Goal: Information Seeking & Learning: Check status

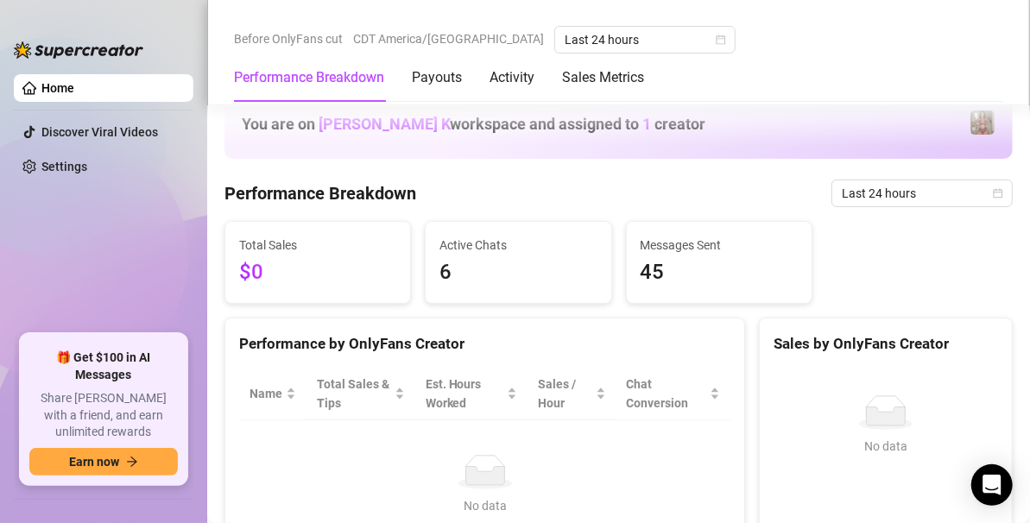
scroll to position [499, 0]
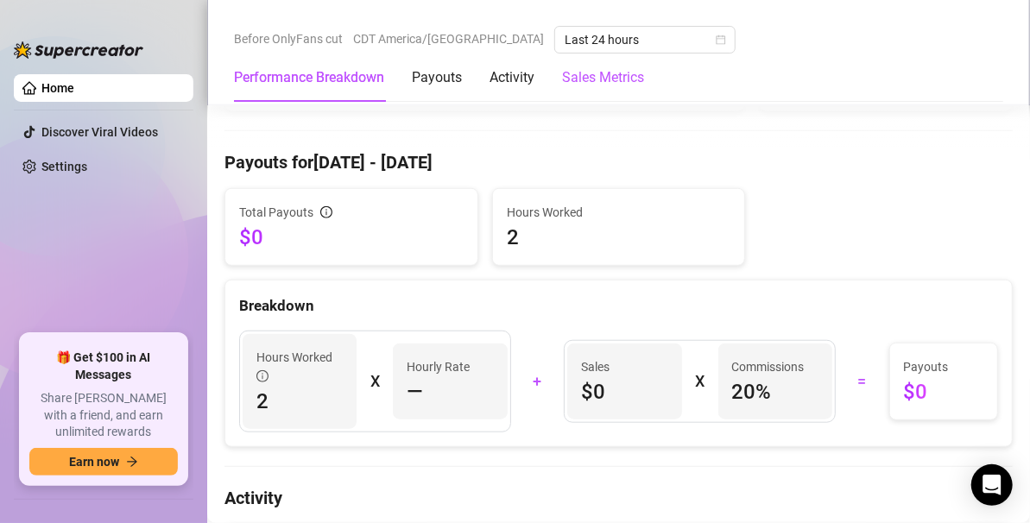
click at [593, 77] on Metrics "Sales Metrics" at bounding box center [603, 77] width 82 height 21
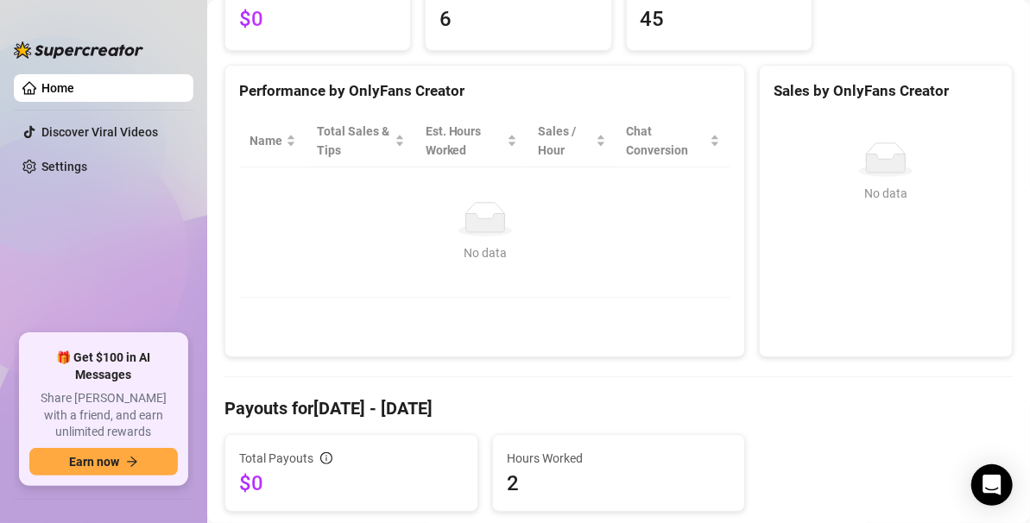
scroll to position [0, 0]
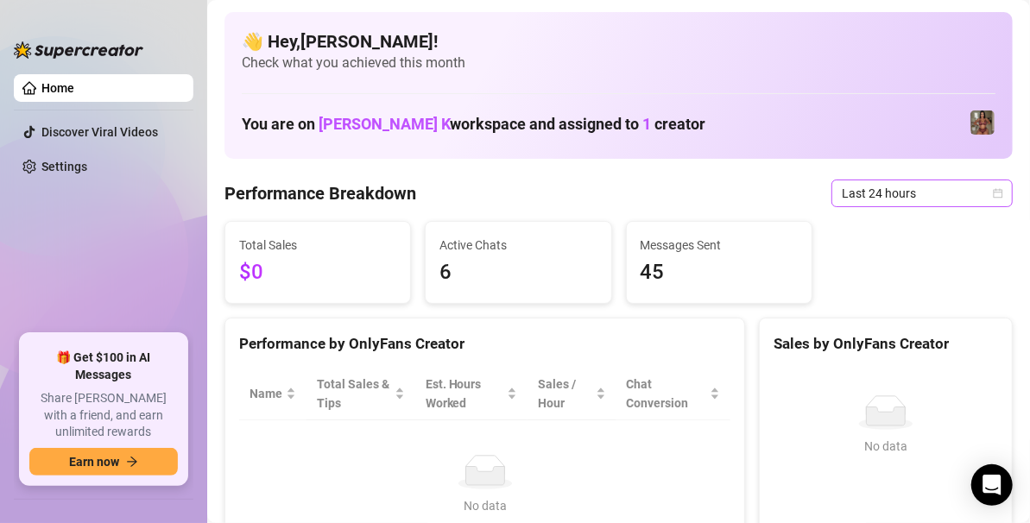
click at [921, 201] on span "Last 24 hours" at bounding box center [922, 193] width 161 height 26
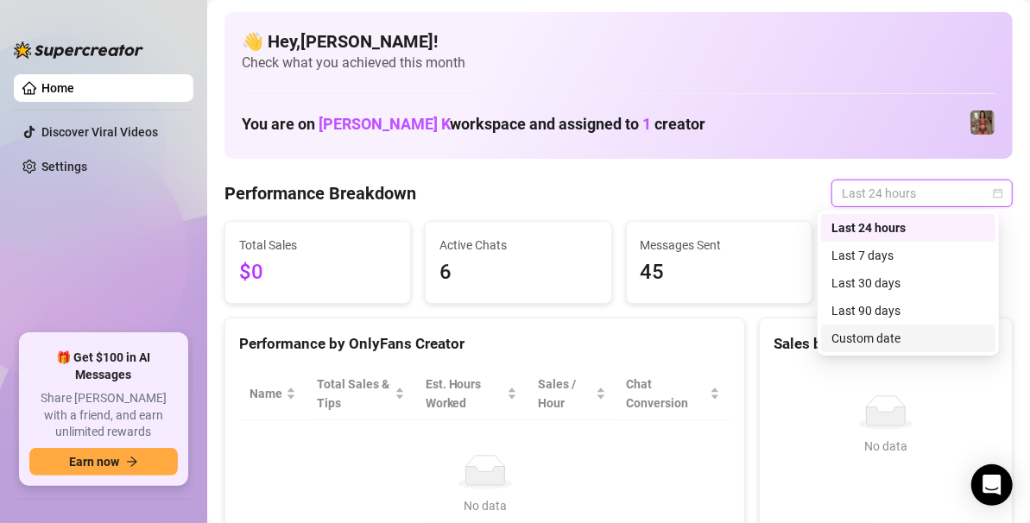
click at [855, 331] on div "Custom date" at bounding box center [908, 338] width 154 height 19
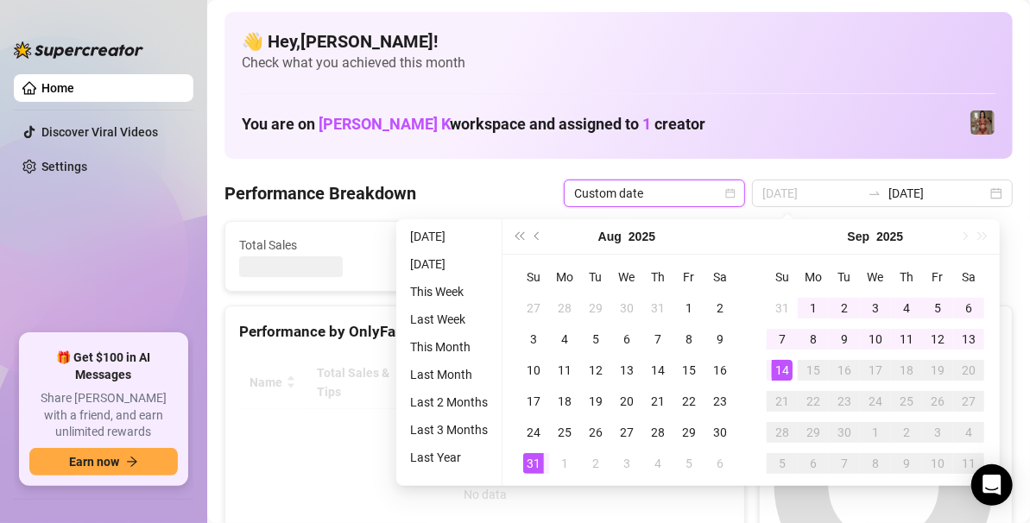
click at [528, 470] on div "31" at bounding box center [533, 463] width 21 height 21
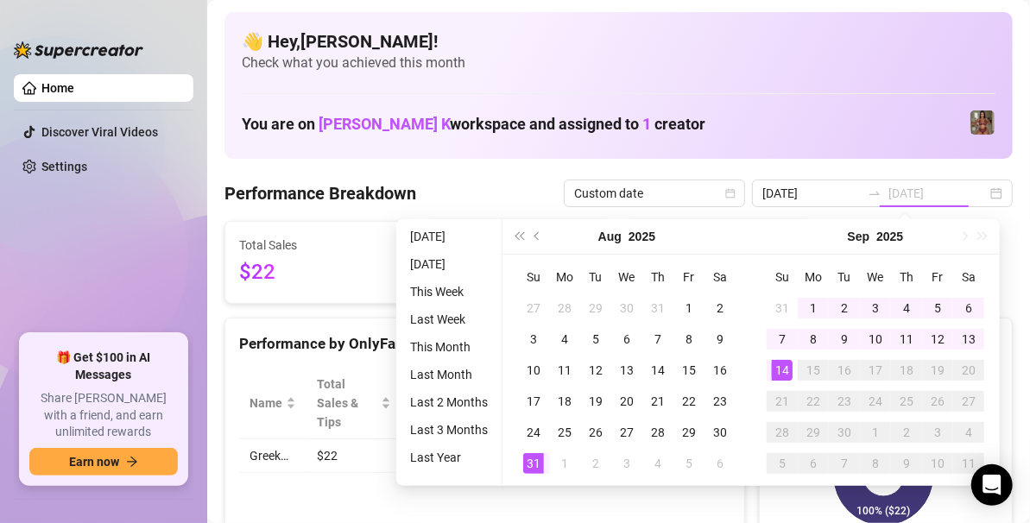
click at [783, 378] on div "14" at bounding box center [782, 370] width 21 height 21
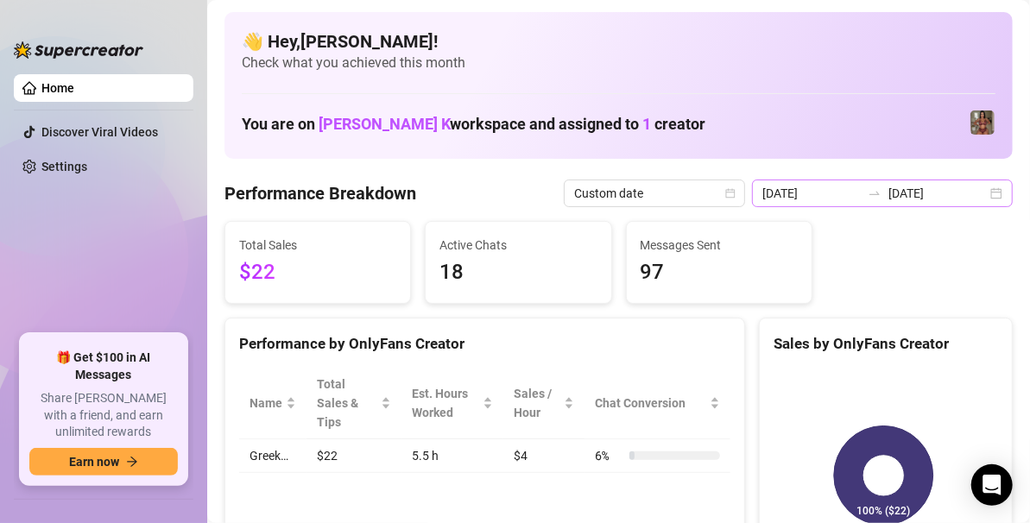
click at [975, 199] on div "[DATE] [DATE]" at bounding box center [882, 194] width 261 height 28
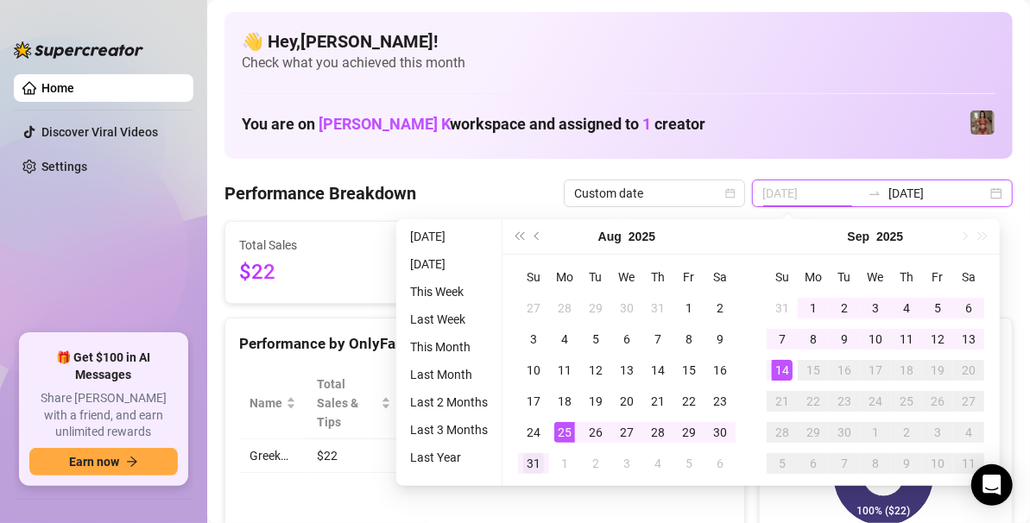
type input "[DATE]"
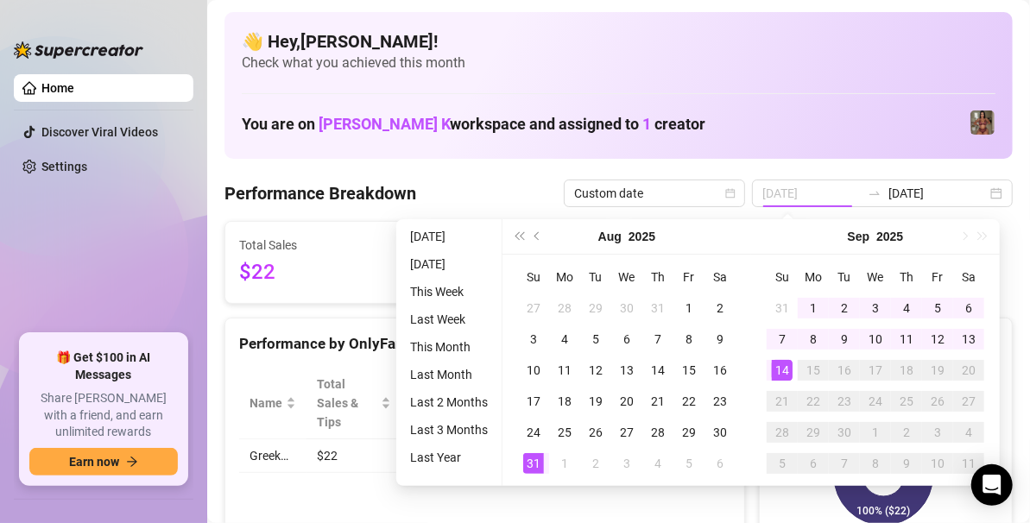
click at [527, 454] on div "31" at bounding box center [533, 463] width 21 height 21
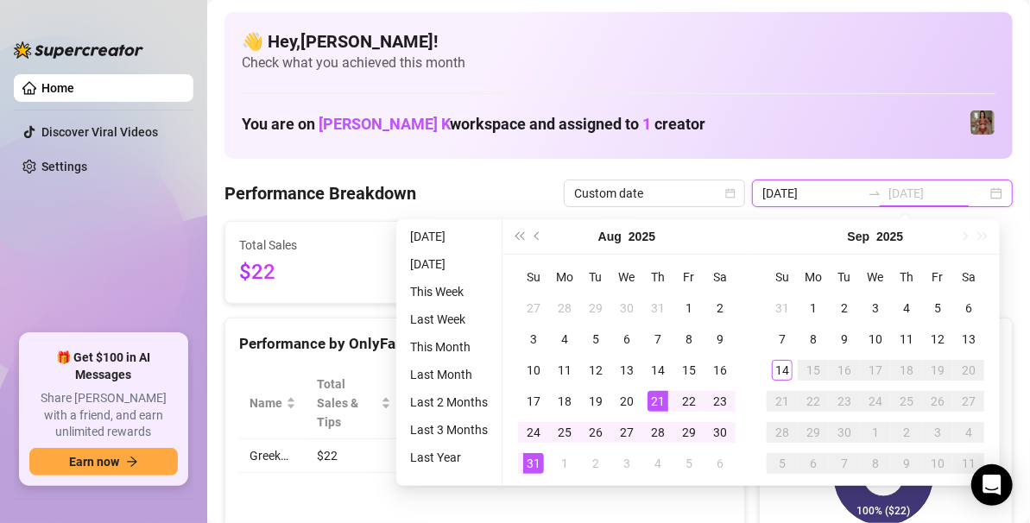
type input "[DATE]"
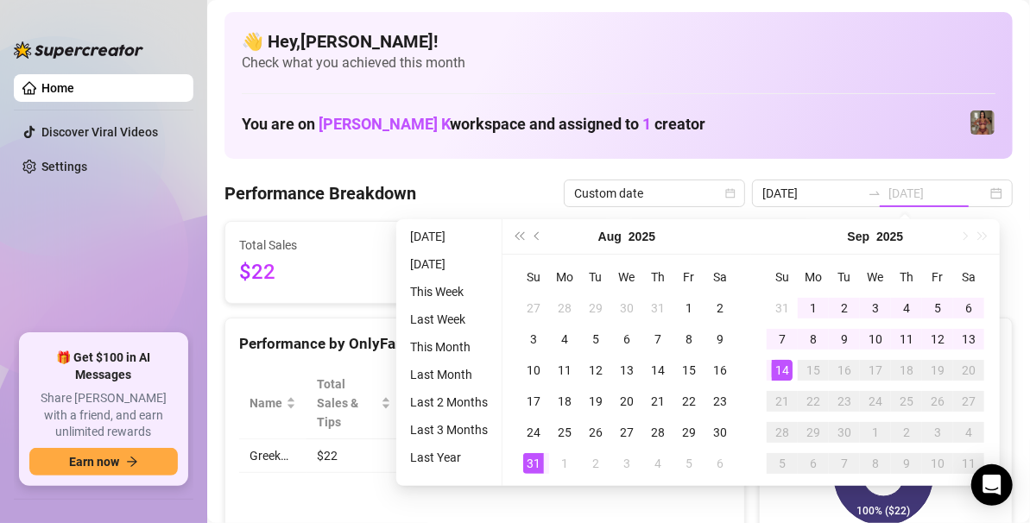
click at [776, 371] on div "14" at bounding box center [782, 370] width 21 height 21
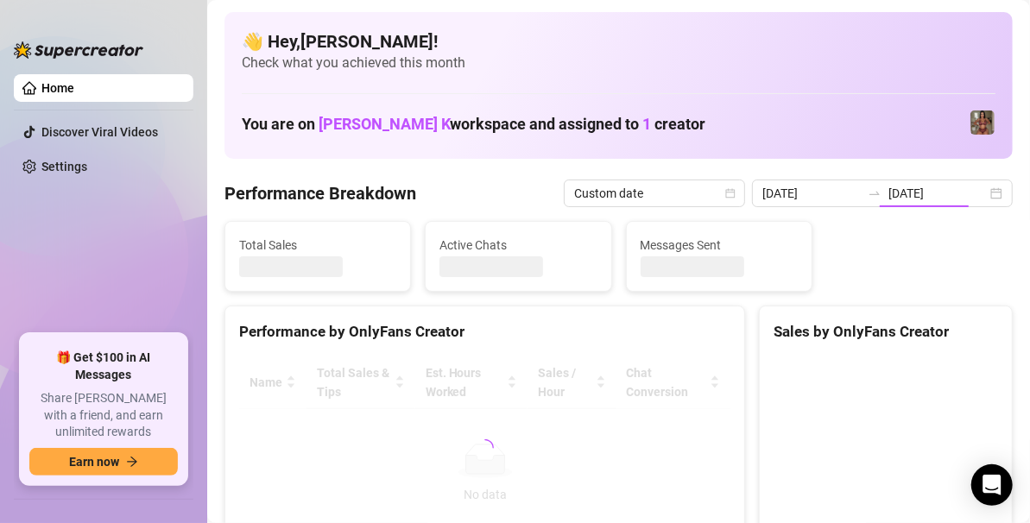
type input "[DATE]"
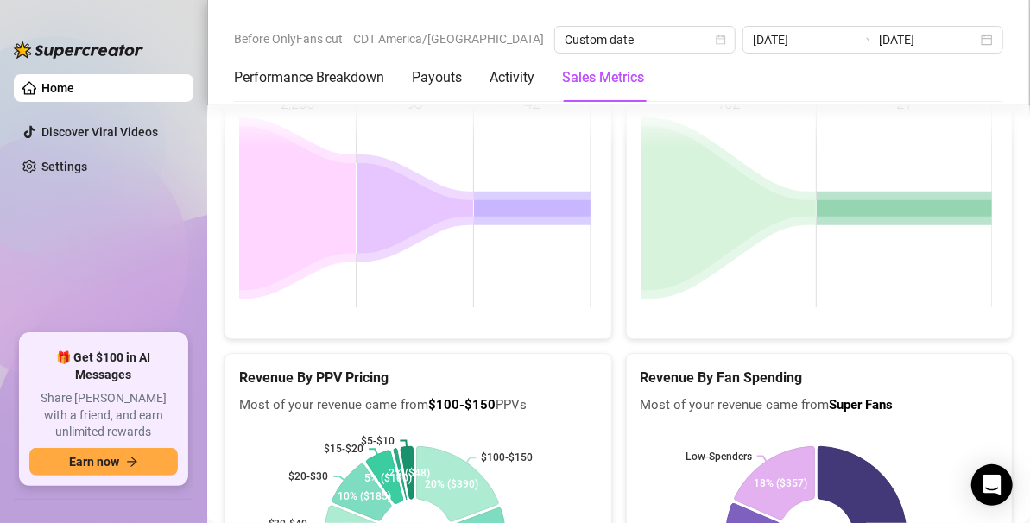
scroll to position [2119, 0]
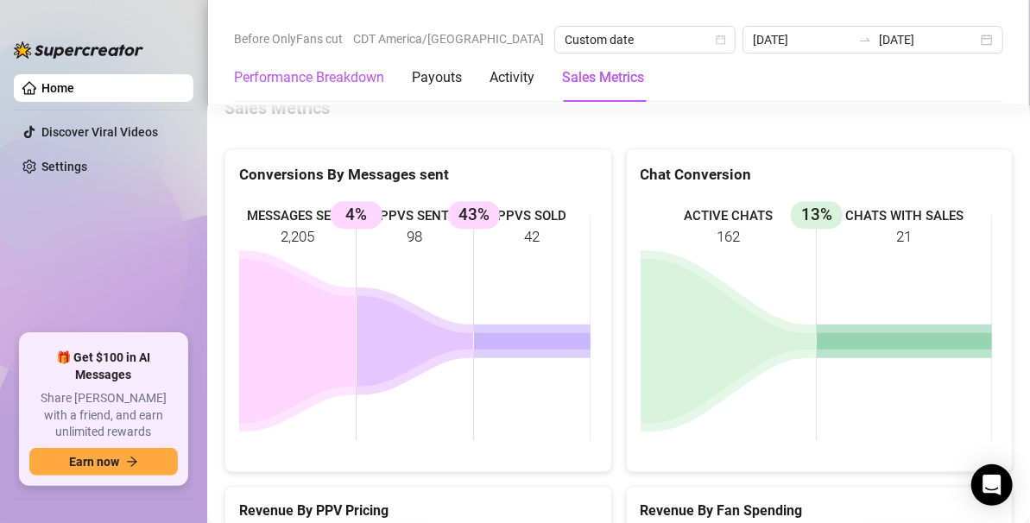
click at [341, 87] on Breakdown "Performance Breakdown" at bounding box center [309, 77] width 150 height 21
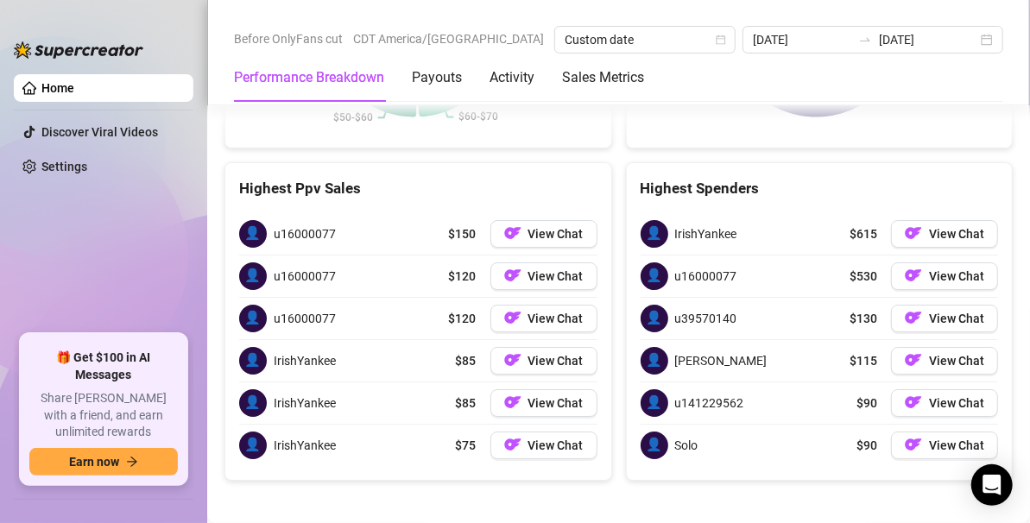
scroll to position [2765, 0]
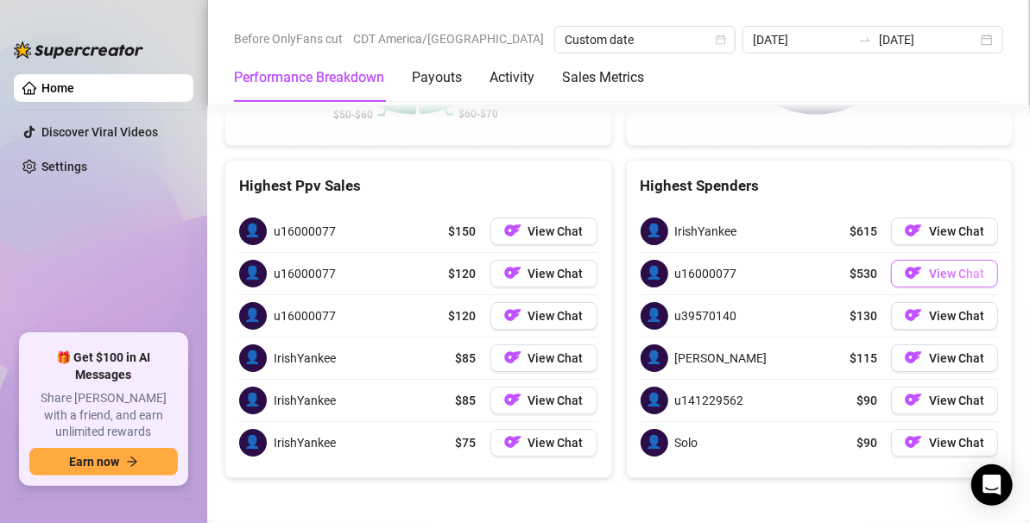
click at [929, 281] on span "View Chat" at bounding box center [956, 274] width 55 height 14
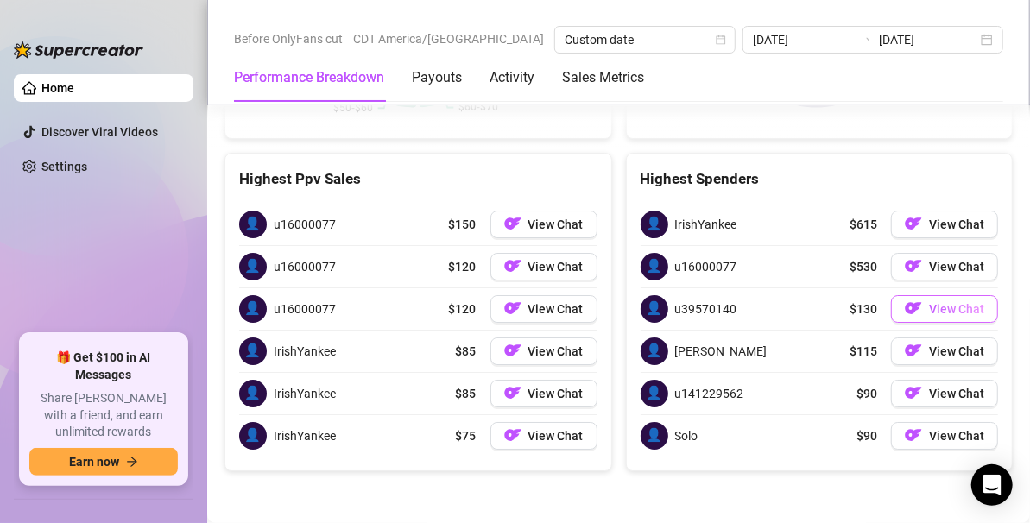
click at [905, 301] on img "button" at bounding box center [913, 308] width 17 height 17
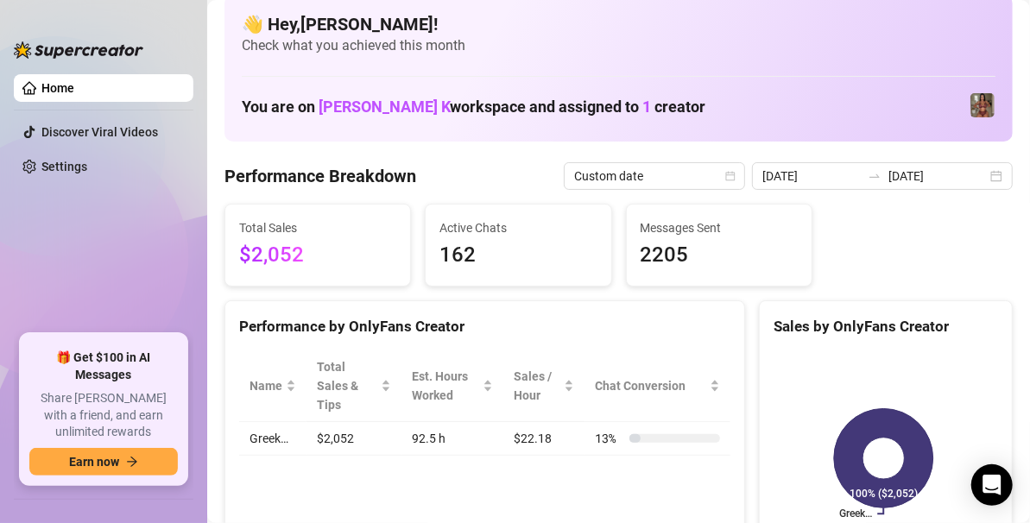
scroll to position [67, 0]
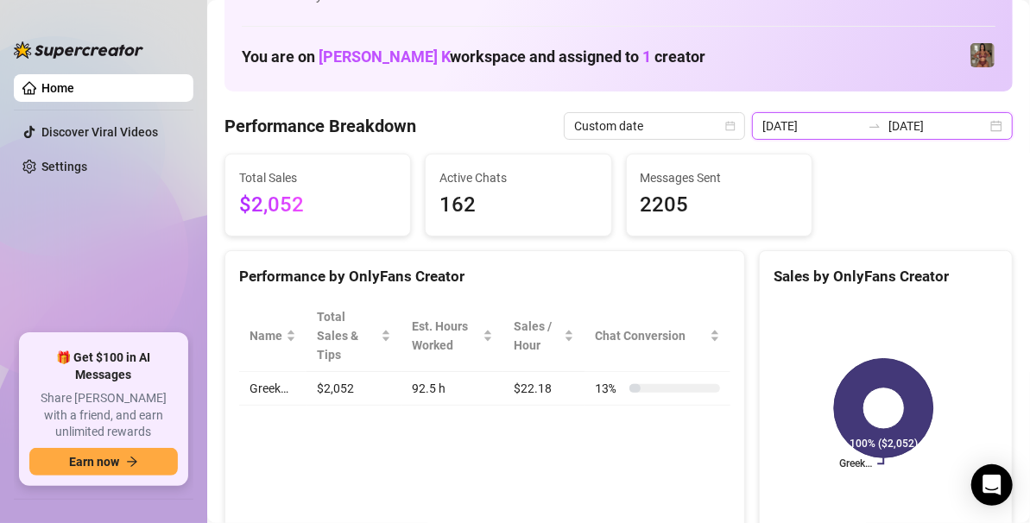
click at [936, 123] on input "[DATE]" at bounding box center [937, 126] width 98 height 19
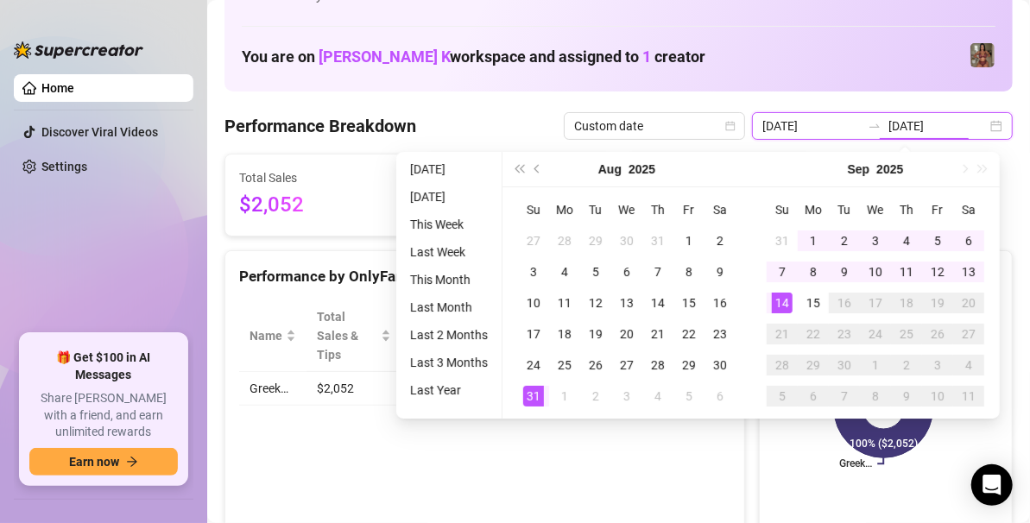
click at [981, 128] on div "[DATE] [DATE]" at bounding box center [882, 126] width 261 height 28
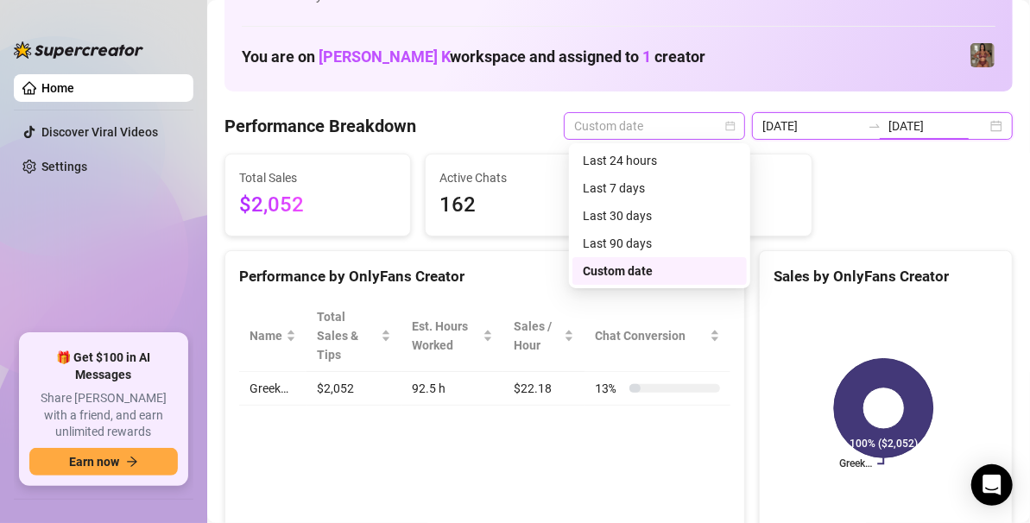
click at [703, 133] on span "Custom date" at bounding box center [654, 126] width 161 height 26
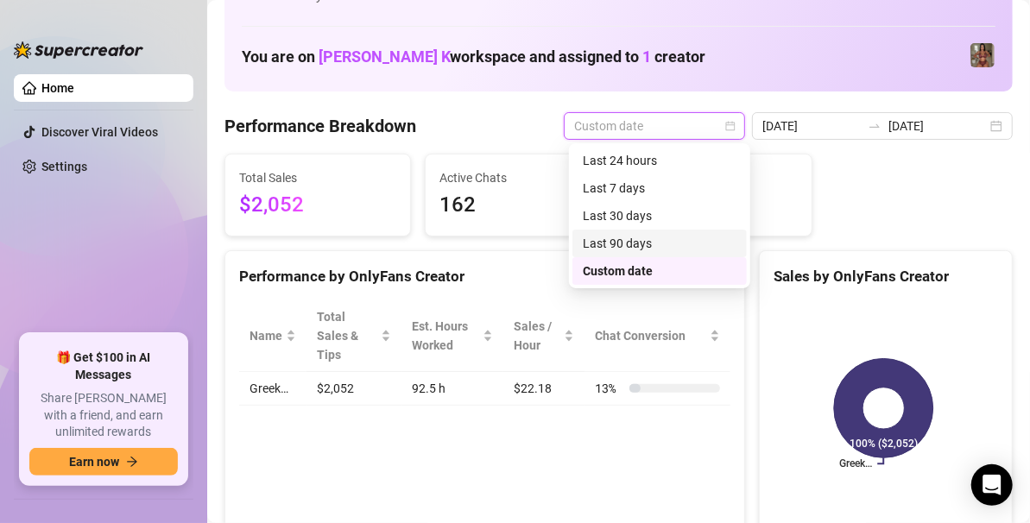
click at [636, 243] on div "Last 90 days" at bounding box center [660, 243] width 154 height 19
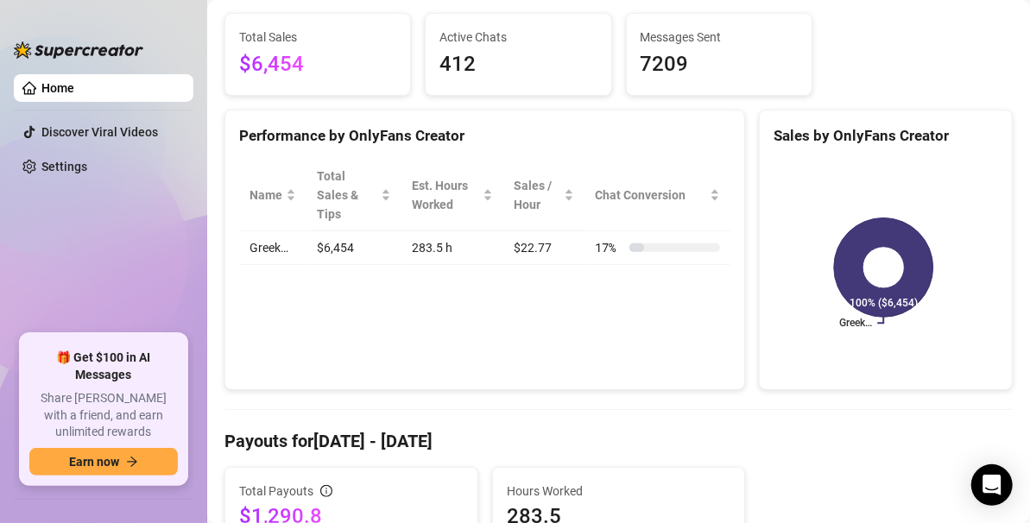
scroll to position [0, 0]
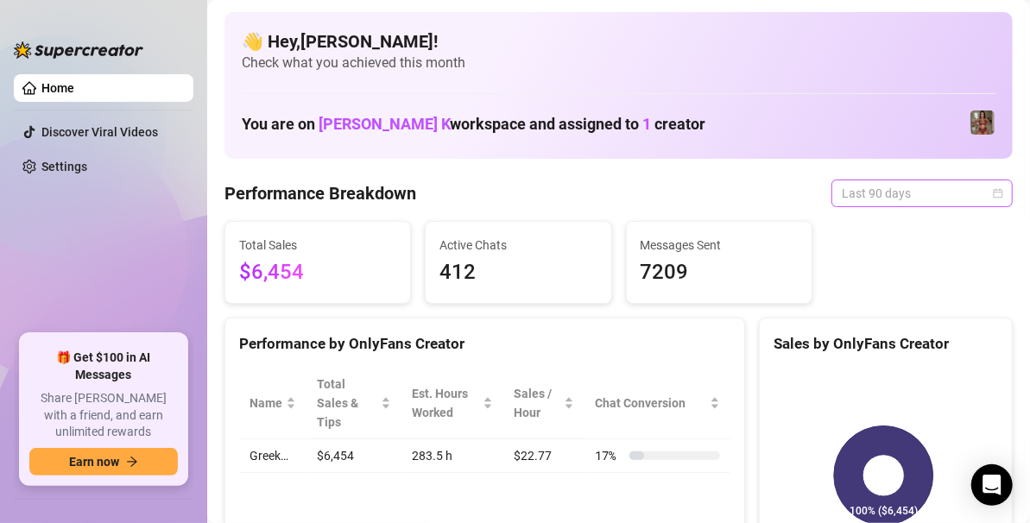
click at [971, 204] on span "Last 90 days" at bounding box center [922, 193] width 161 height 26
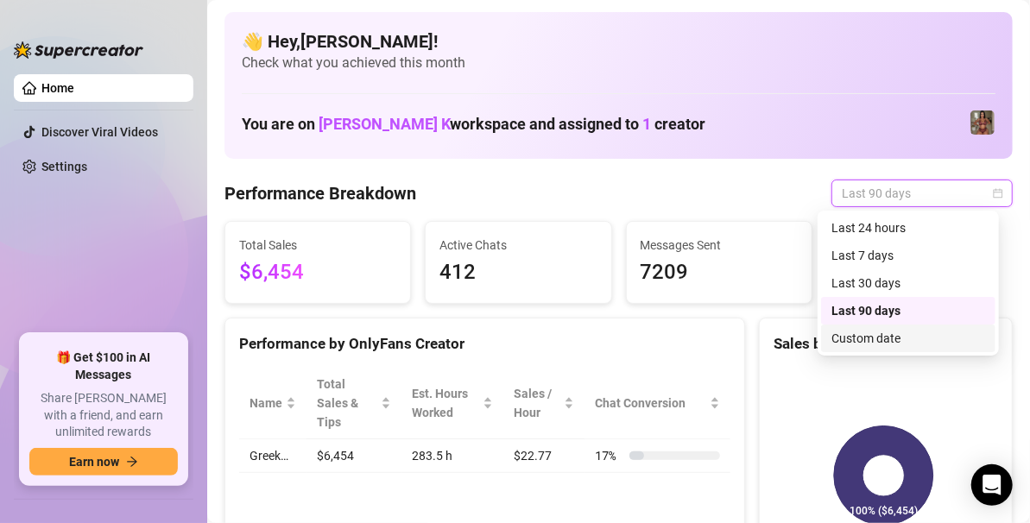
click at [867, 339] on div "Custom date" at bounding box center [908, 338] width 154 height 19
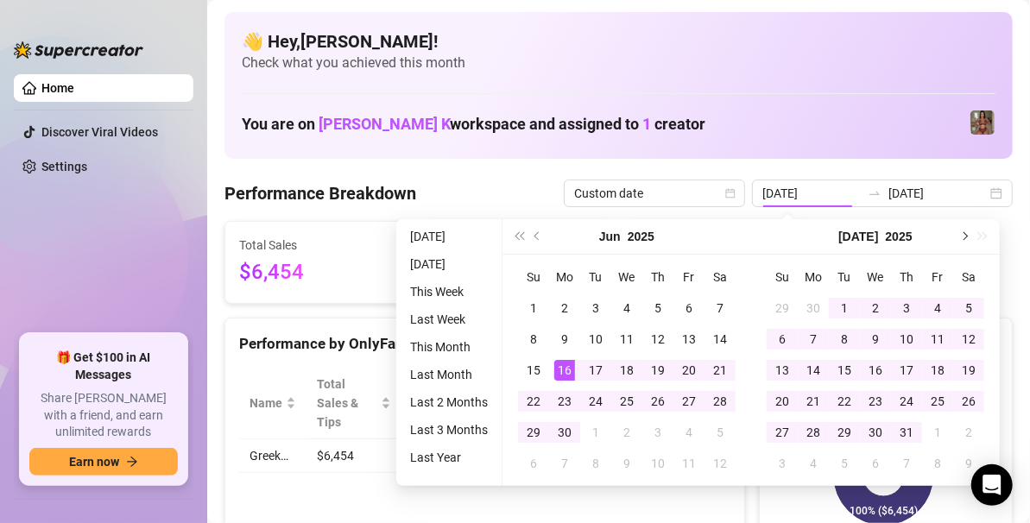
click at [964, 233] on button "Next month (PageDown)" at bounding box center [963, 236] width 19 height 35
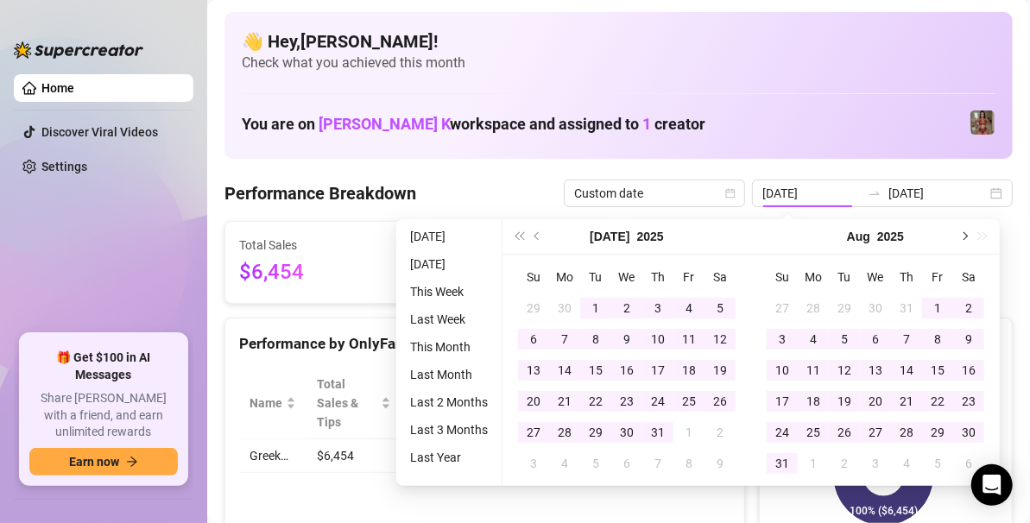
click at [956, 240] on button "Next month (PageDown)" at bounding box center [963, 236] width 19 height 35
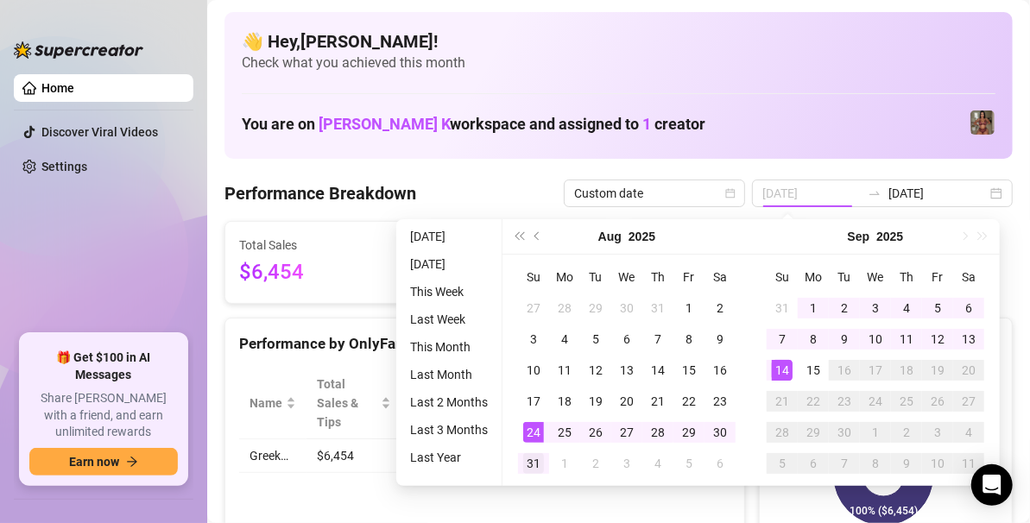
type input "[DATE]"
click at [528, 454] on div "31" at bounding box center [533, 463] width 21 height 21
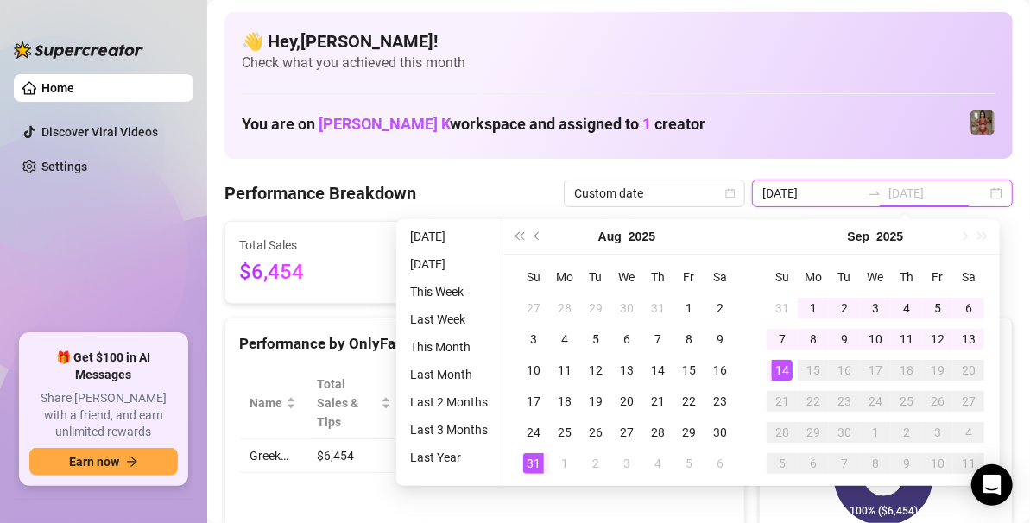
type input "[DATE]"
click at [775, 379] on div "14" at bounding box center [782, 370] width 21 height 21
type input "[DATE]"
